Goal: Transaction & Acquisition: Purchase product/service

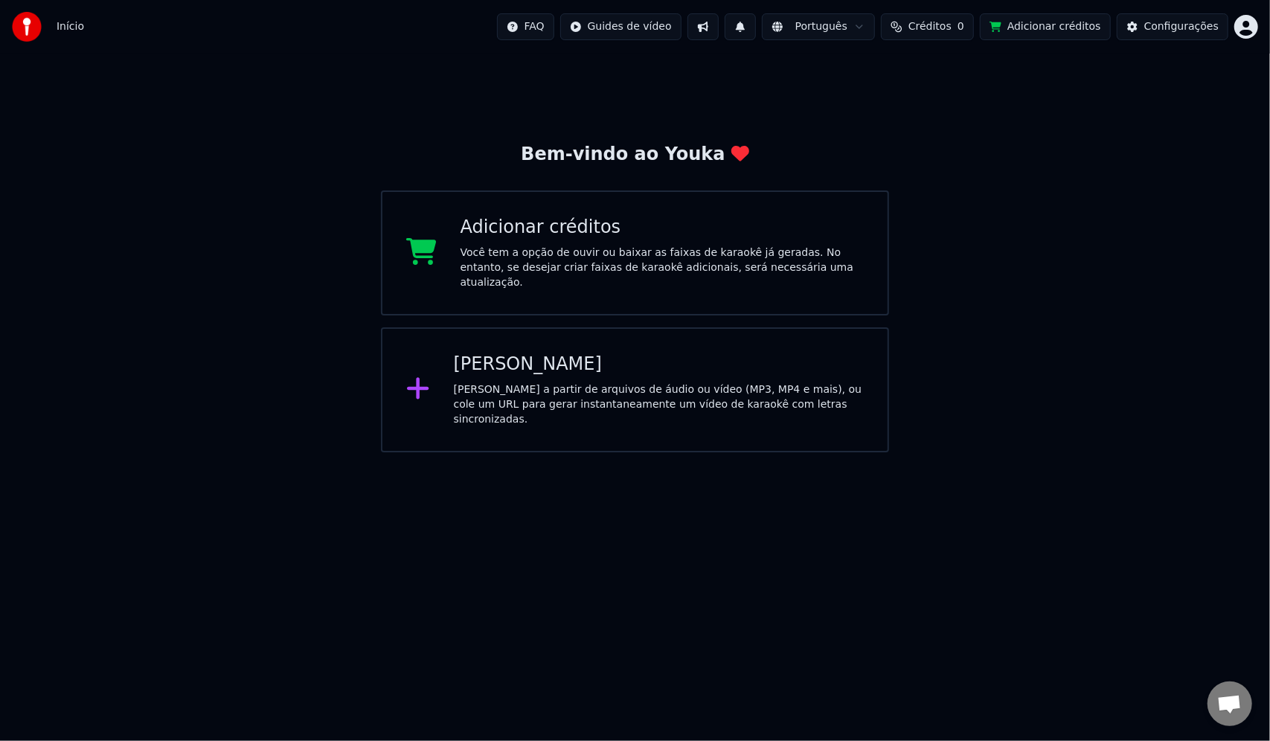
click at [1009, 156] on div "Bem-vindo ao Youka Adicionar créditos Você tem a opção de ouvir ou baixar as fa…" at bounding box center [635, 253] width 1270 height 399
click at [1017, 140] on div "Bem-vindo ao Youka Adicionar créditos Você tem a opção de ouvir ou baixar as fa…" at bounding box center [635, 253] width 1270 height 399
click at [948, 24] on span "Créditos" at bounding box center [930, 26] width 43 height 15
click at [1250, 25] on html "Início FAQ Guides de vídeo Português Créditos 0 Adicionar créditos Configuraçõe…" at bounding box center [635, 226] width 1270 height 452
click at [991, 83] on html "Início FAQ Guides de vídeo Português Créditos 0 Adicionar créditos Configuraçõe…" at bounding box center [635, 226] width 1270 height 452
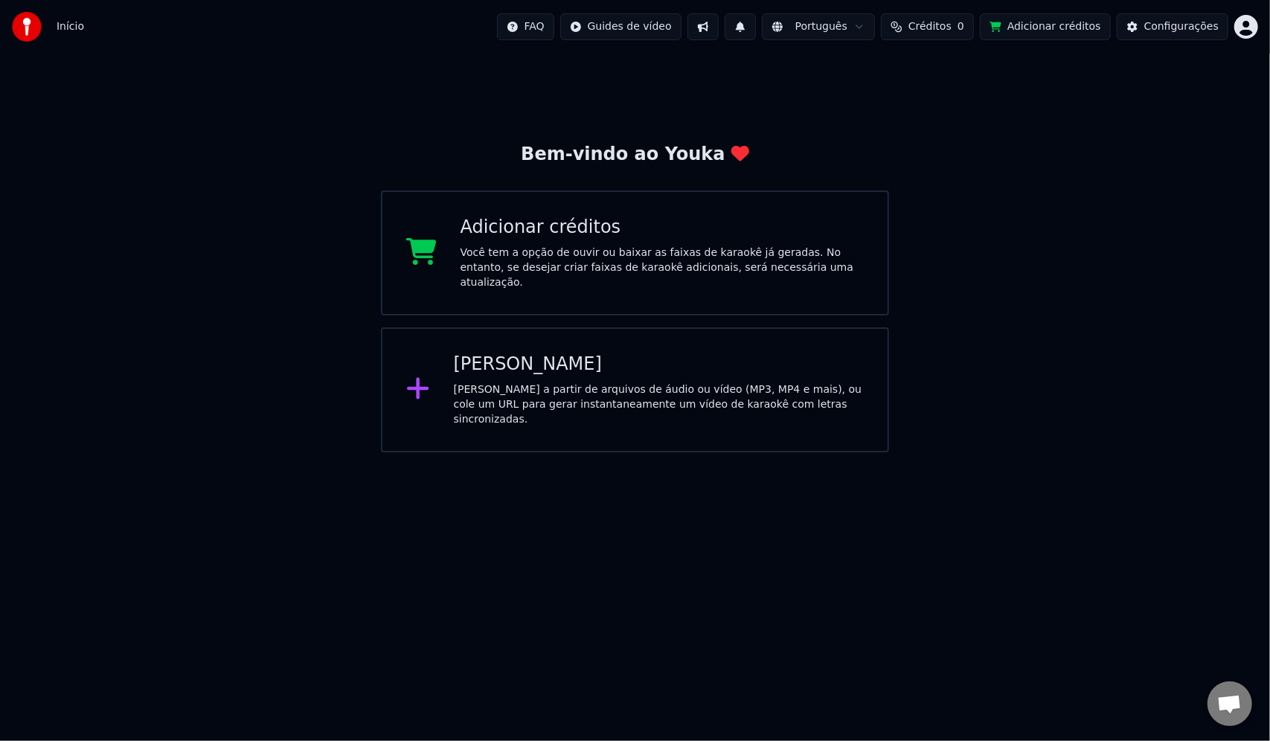
click at [35, 28] on img at bounding box center [27, 27] width 30 height 30
click at [812, 87] on div "Bem-vindo ao Youka Adicionar créditos Você tem a opção de ouvir ou baixar as fa…" at bounding box center [635, 253] width 1270 height 399
click at [944, 25] on span "Créditos" at bounding box center [930, 26] width 43 height 15
click at [690, 54] on div "Bem-vindo ao Youka Adicionar créditos Você tem a opção de ouvir ou baixar as fa…" at bounding box center [635, 253] width 1270 height 399
click at [673, 25] on html "Início FAQ Guides de vídeo Português Créditos 0 Adicionar créditos Configuraçõe…" at bounding box center [635, 226] width 1270 height 452
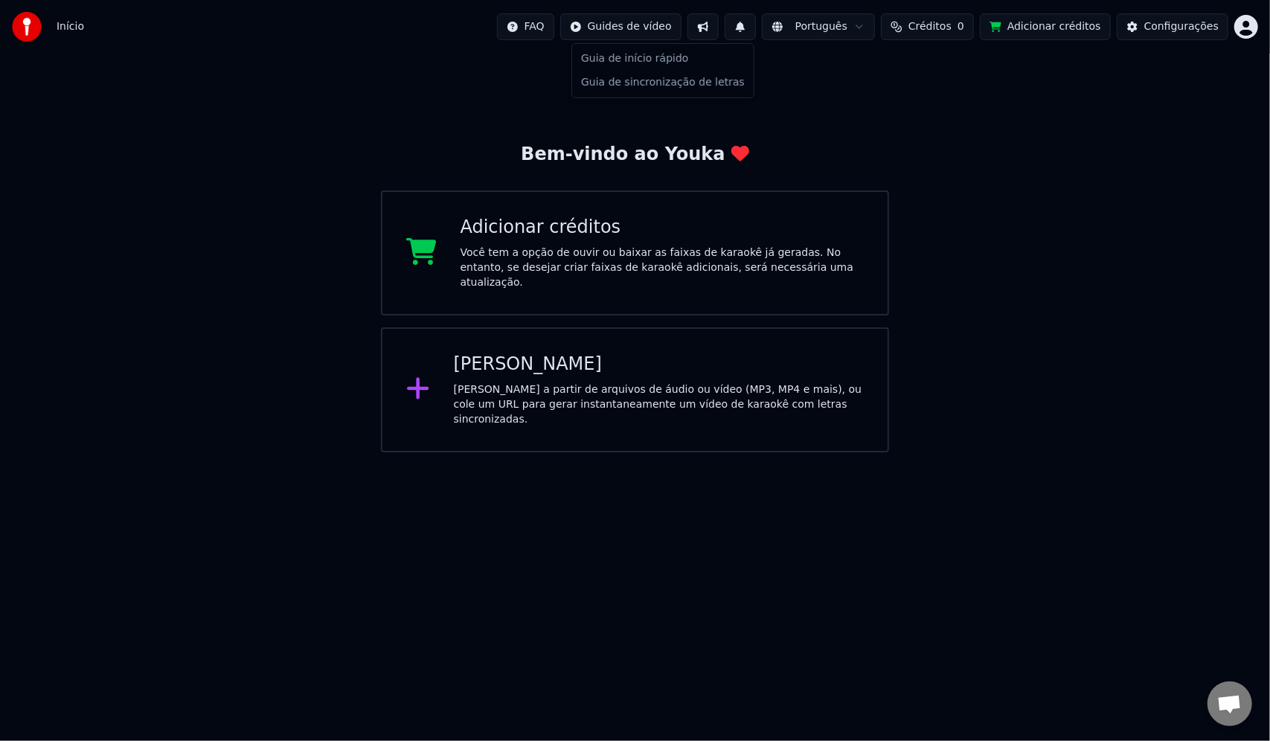
click at [1174, 240] on html "Início FAQ Guides de vídeo Português Créditos 0 Adicionar créditos Configuraçõe…" at bounding box center [635, 226] width 1270 height 452
